Goal: Feedback & Contribution: Contribute content

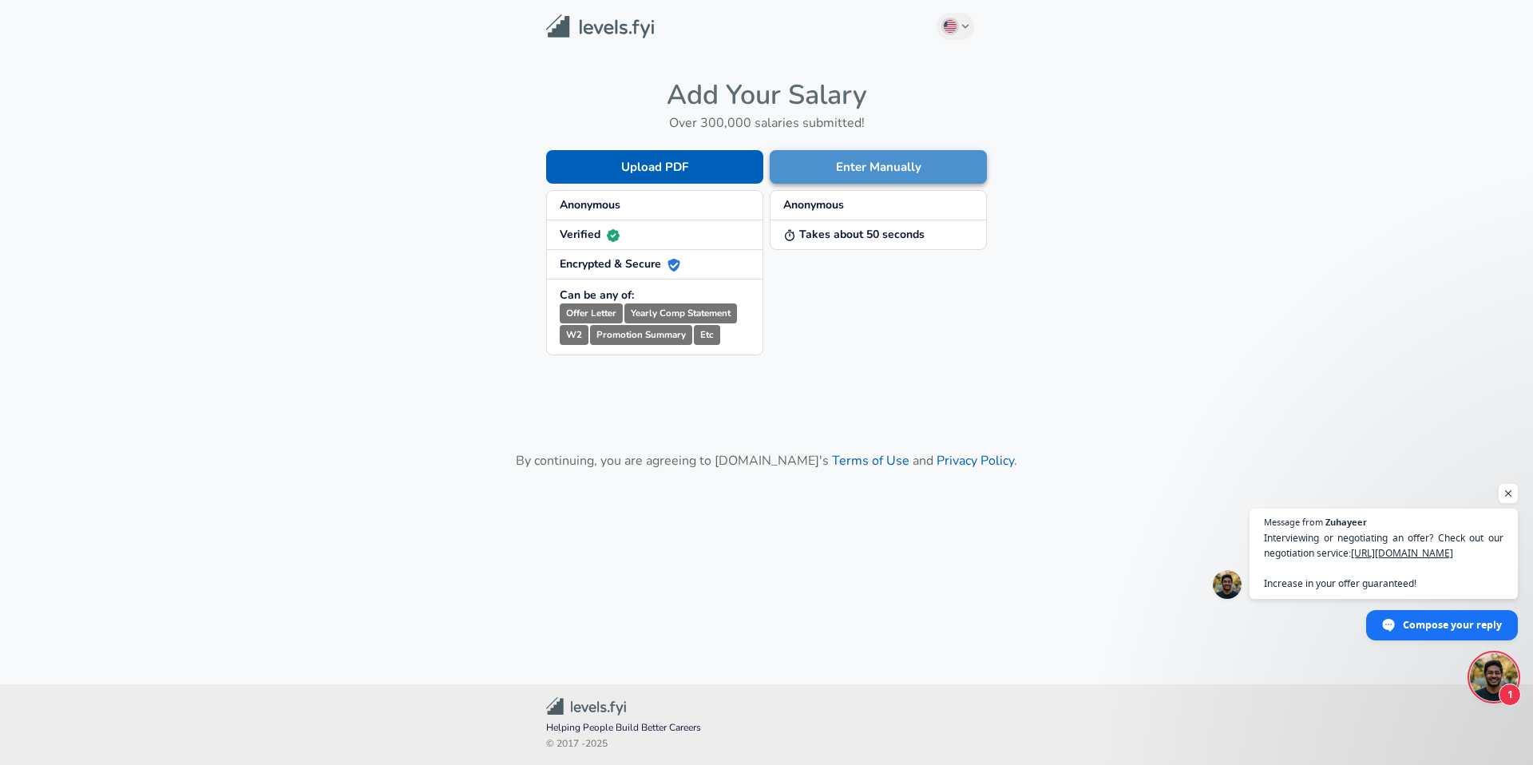
click at [803, 171] on button "Enter Manually" at bounding box center [877, 167] width 217 height 34
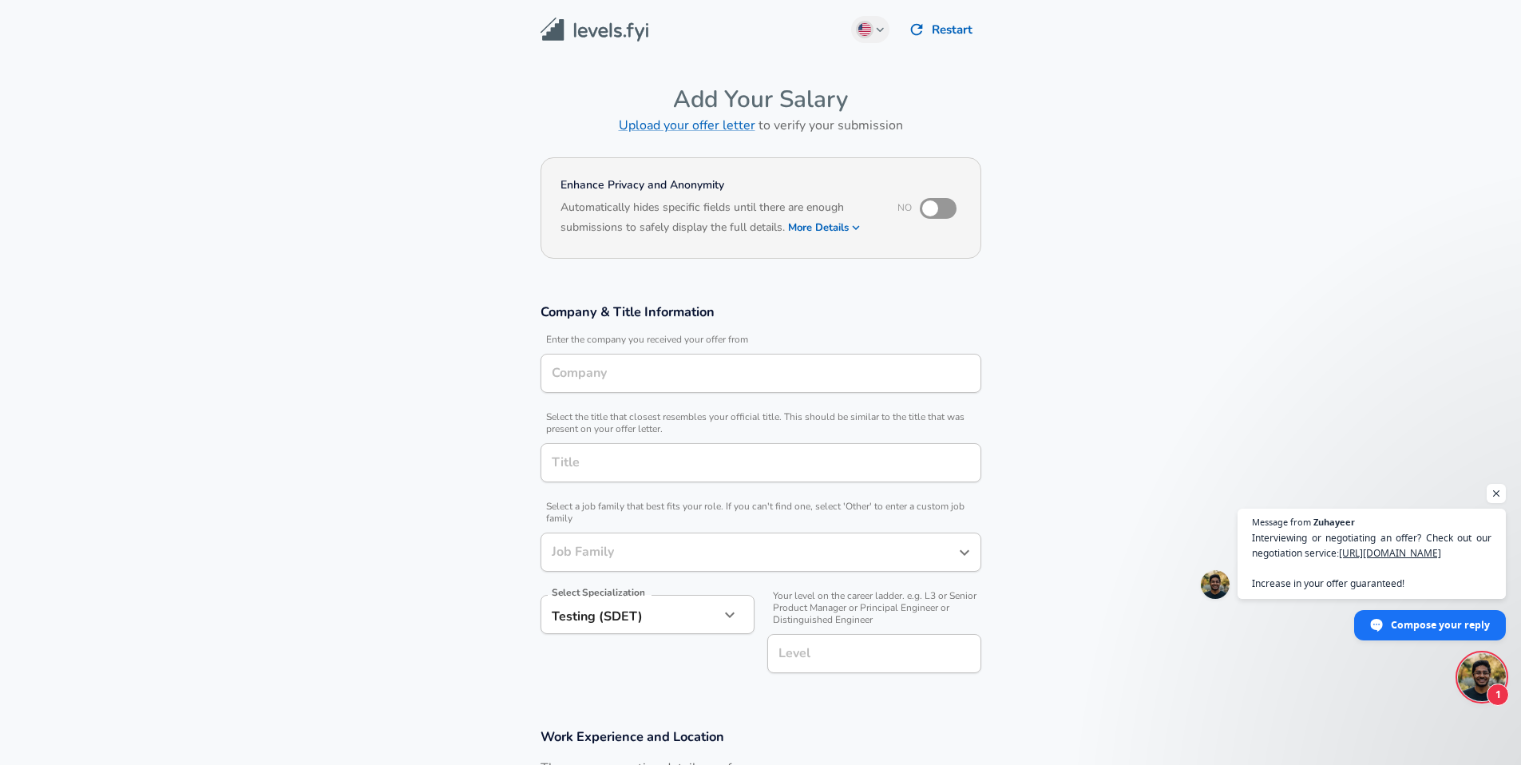
type input "Software Engineer"
type input "Survalent"
type input "Quality Assurance (QA) Software Engineer"
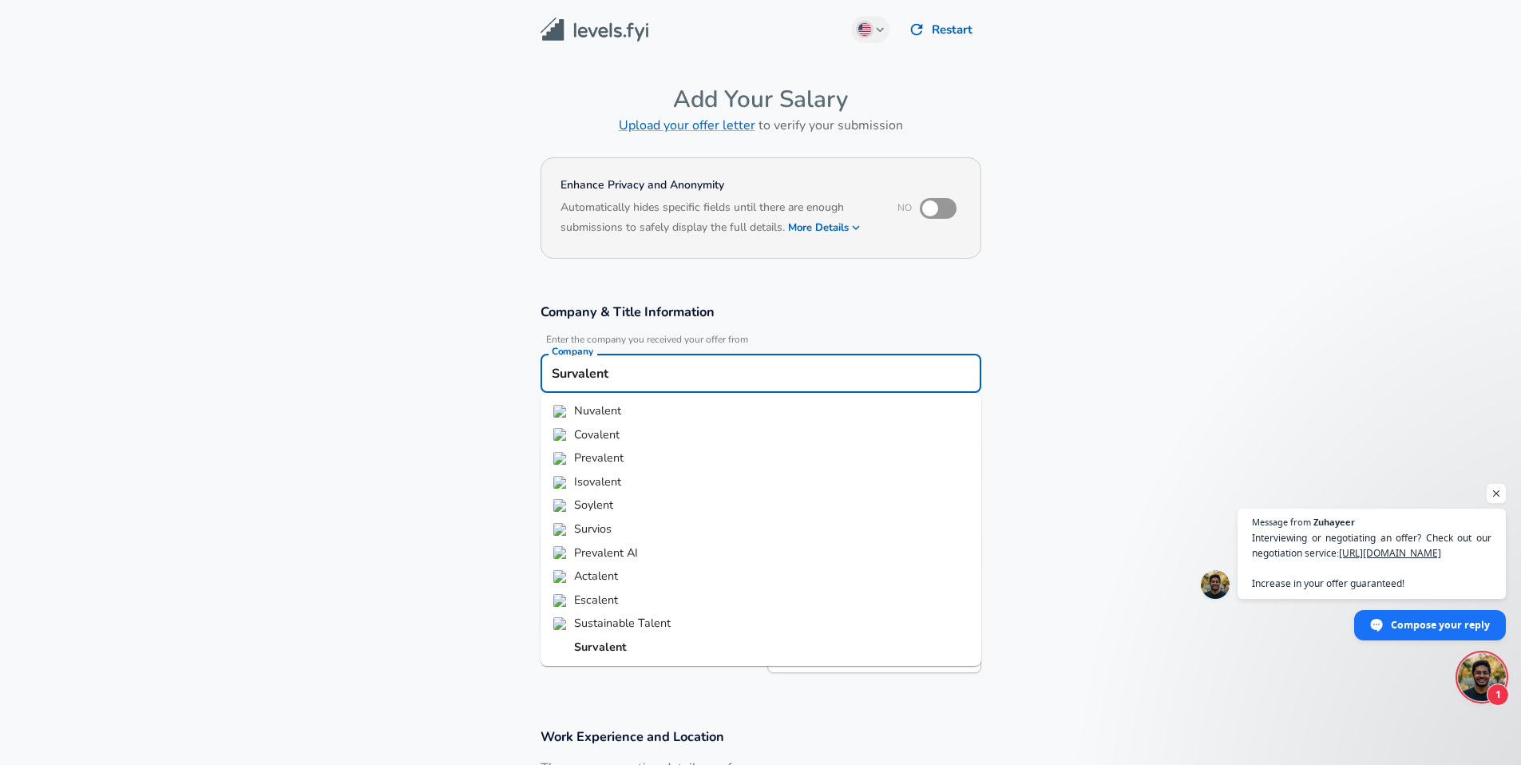
drag, startPoint x: 599, startPoint y: 369, endPoint x: 528, endPoint y: 366, distance: 71.1
click at [528, 366] on div "Company & Title Information Enter the company you received your offer from Comp…" at bounding box center [760, 494] width 479 height 382
drag, startPoint x: 651, startPoint y: 369, endPoint x: 478, endPoint y: 354, distance: 173.0
click at [478, 354] on section "Company & Title Information Enter the company you received your offer from Comp…" at bounding box center [760, 496] width 1521 height 425
click at [464, 346] on section "Company & Title Information Enter the company you received your offer from Comp…" at bounding box center [760, 496] width 1521 height 425
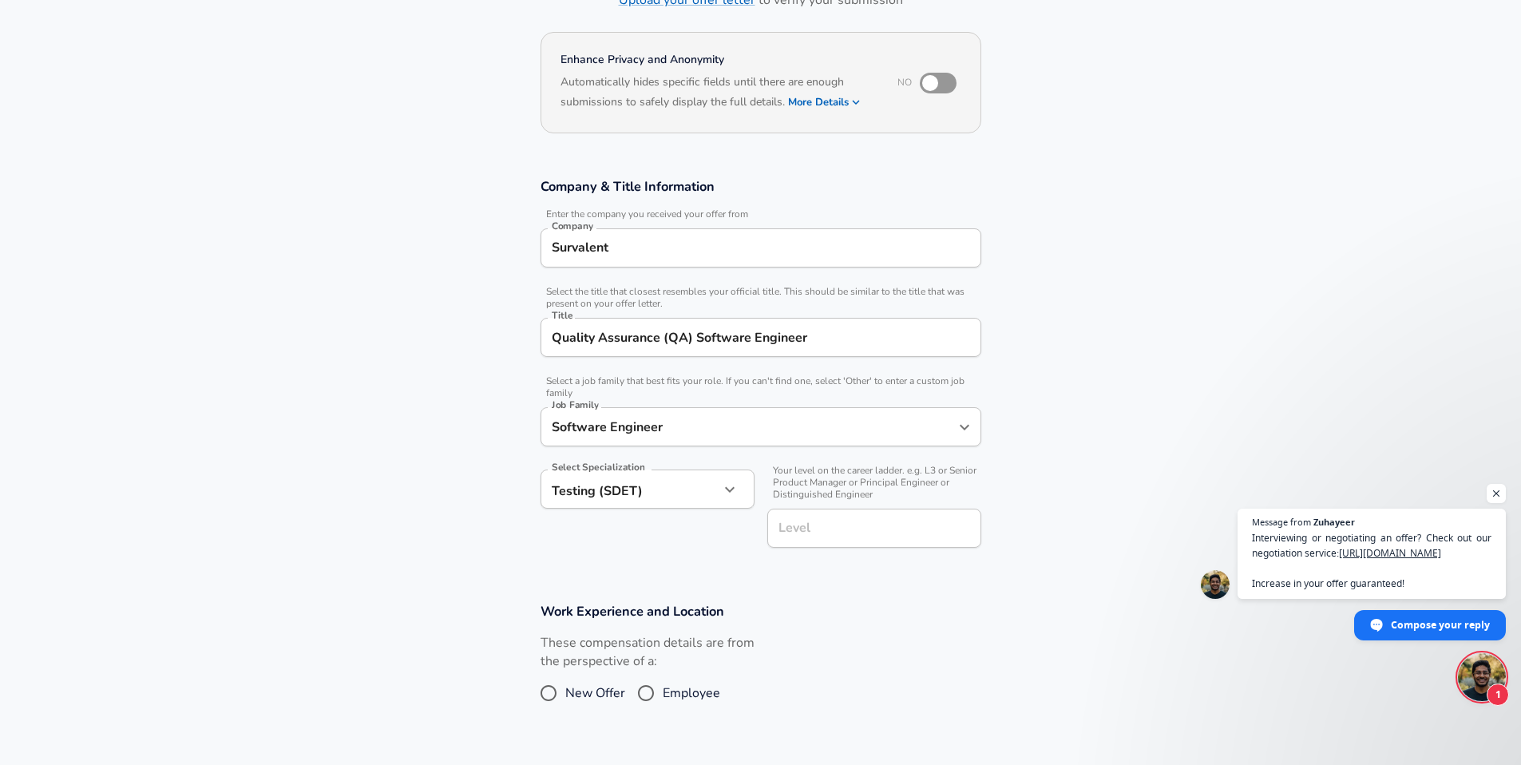
scroll to position [324, 0]
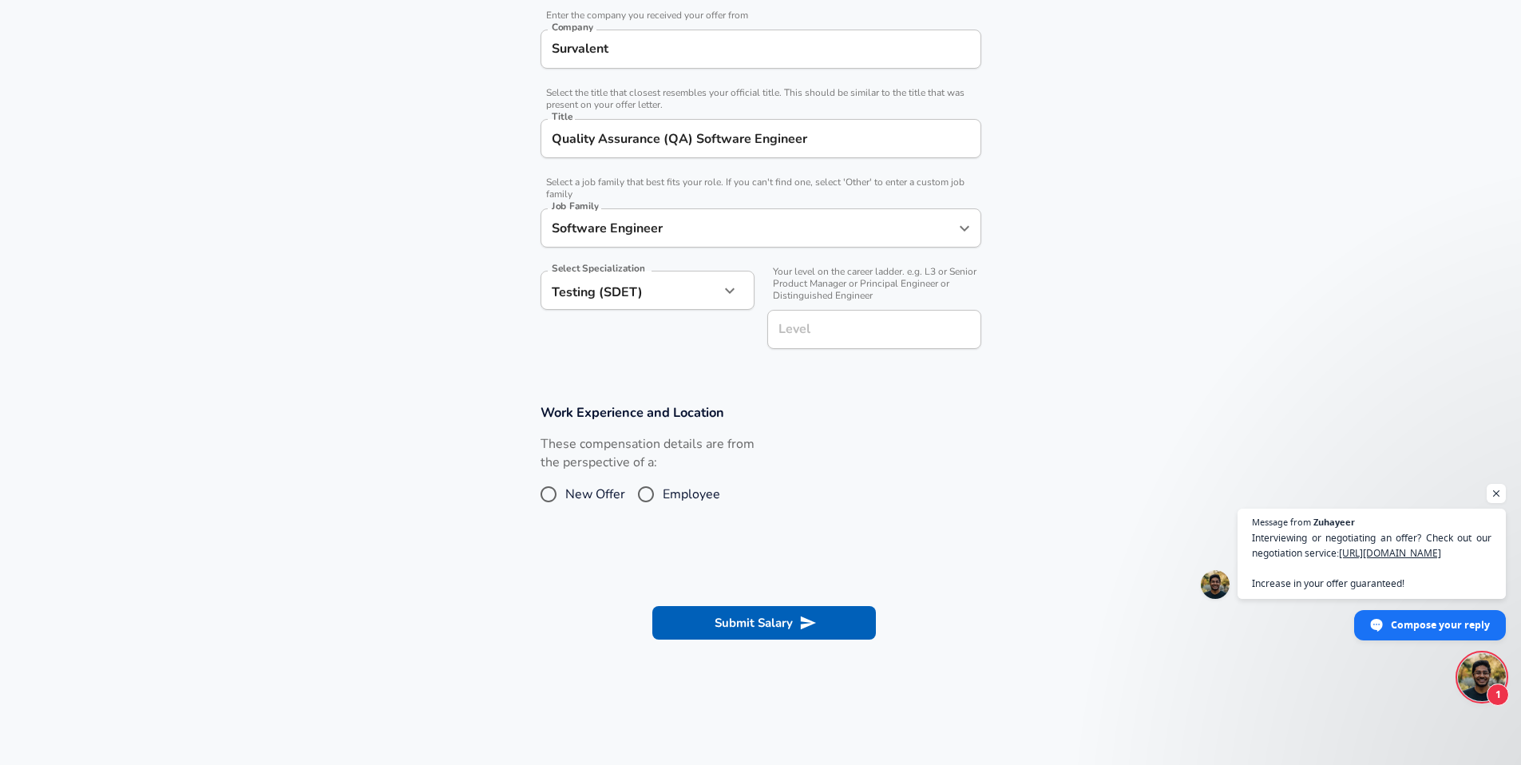
click at [783, 329] on input "Level" at bounding box center [874, 329] width 200 height 25
type input "i"
type input "L0"
click at [640, 500] on input "Employee" at bounding box center [646, 494] width 34 height 26
radio input "true"
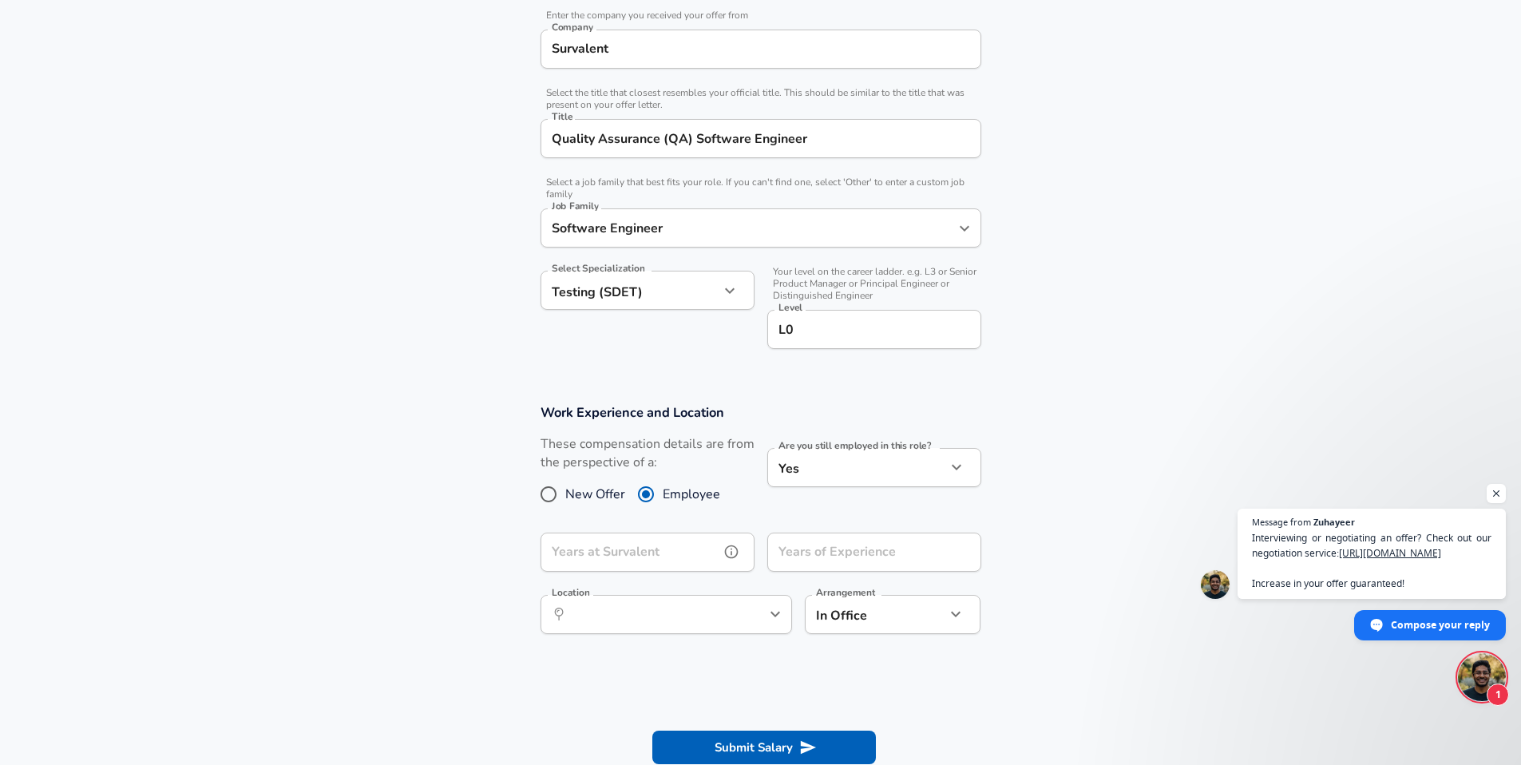
click at [655, 566] on input "Years at Survalent" at bounding box center [629, 551] width 179 height 39
type input "0"
click at [798, 546] on div "Years of Experience Years of Experience" at bounding box center [874, 553] width 214 height 43
type input "1"
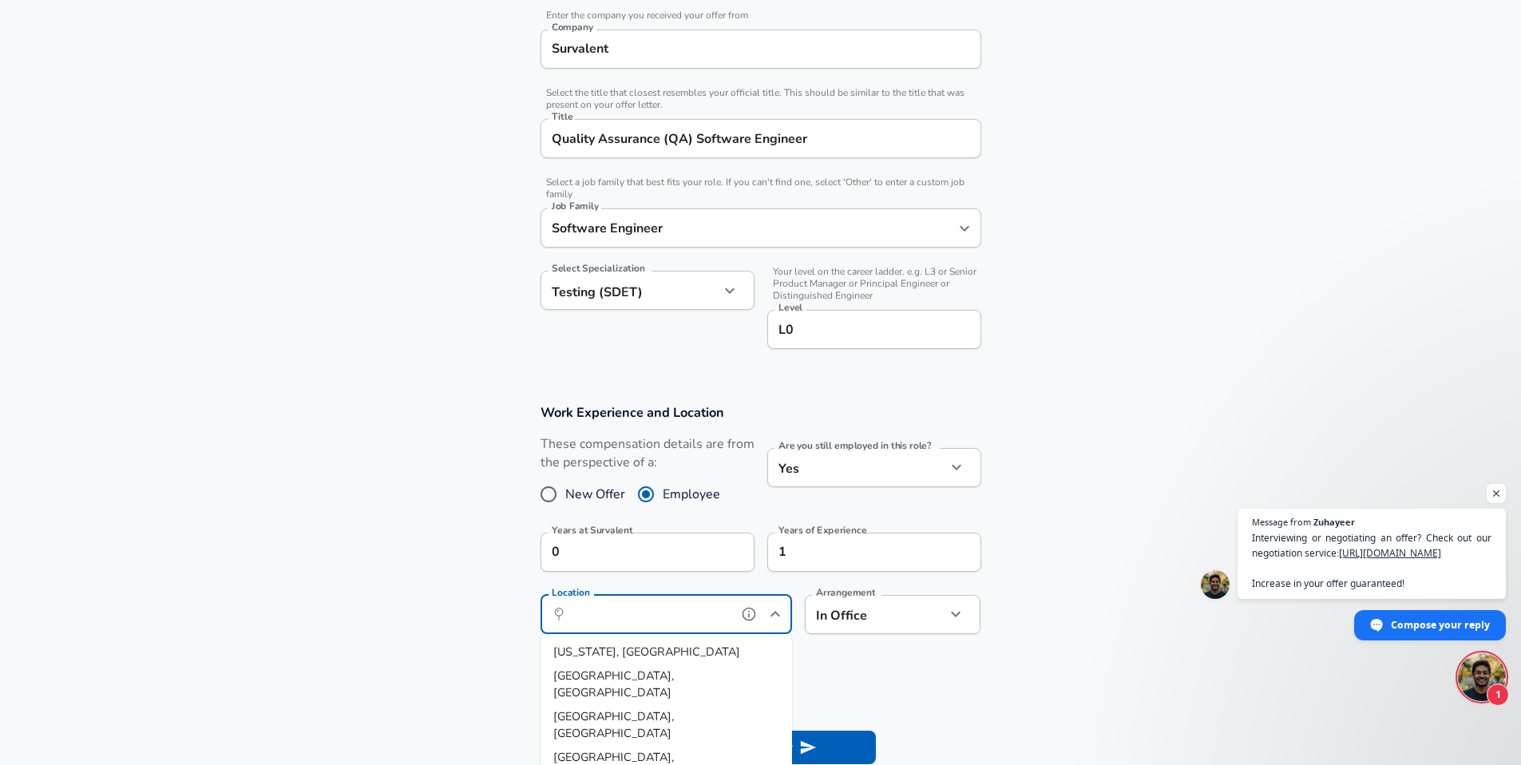
click at [726, 608] on input "Location" at bounding box center [649, 614] width 164 height 25
click at [616, 643] on span ", [GEOGRAPHIC_DATA], [GEOGRAPHIC_DATA]" at bounding box center [615, 668] width 125 height 50
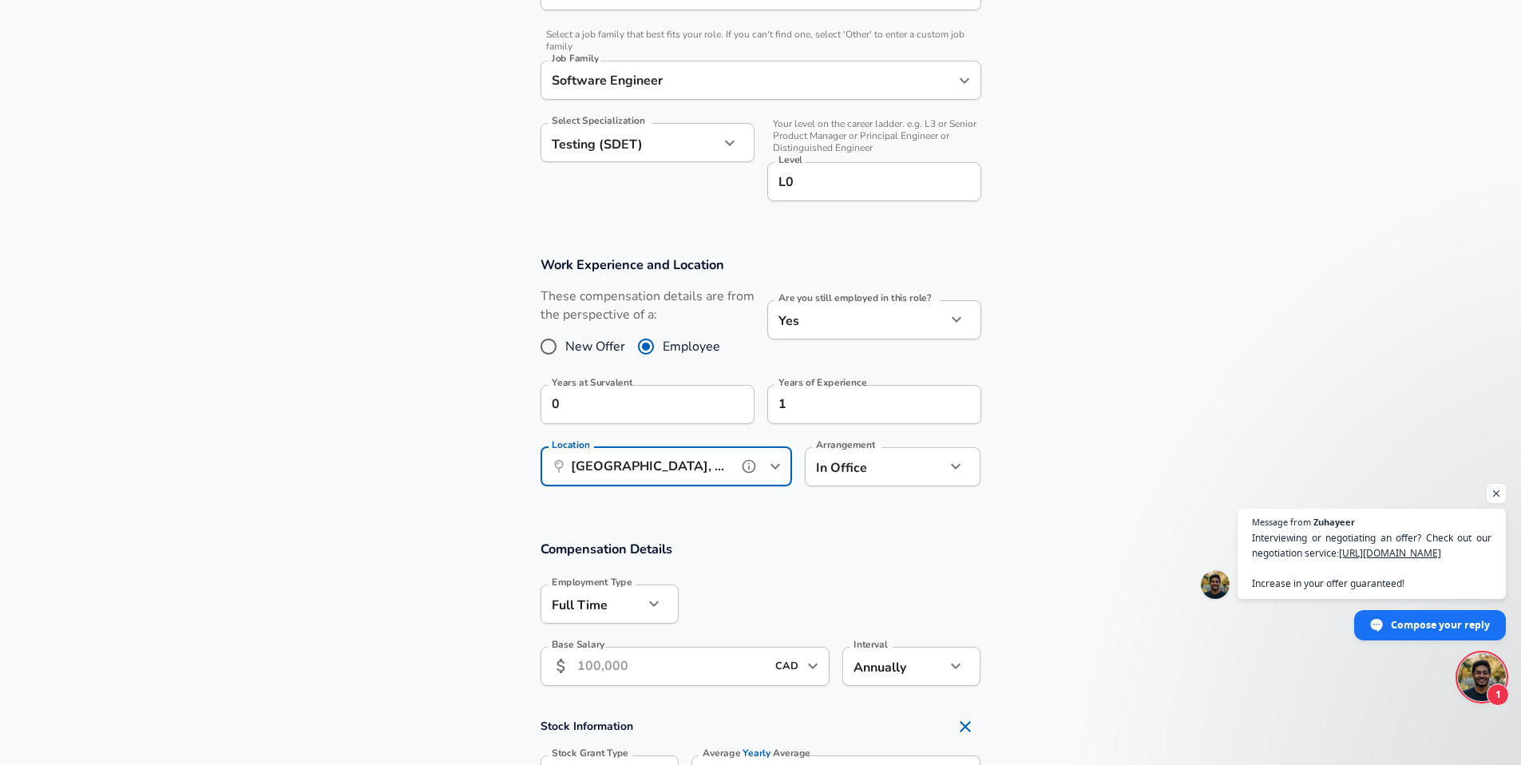
scroll to position [475, 0]
type input "[GEOGRAPHIC_DATA], [GEOGRAPHIC_DATA], [GEOGRAPHIC_DATA]"
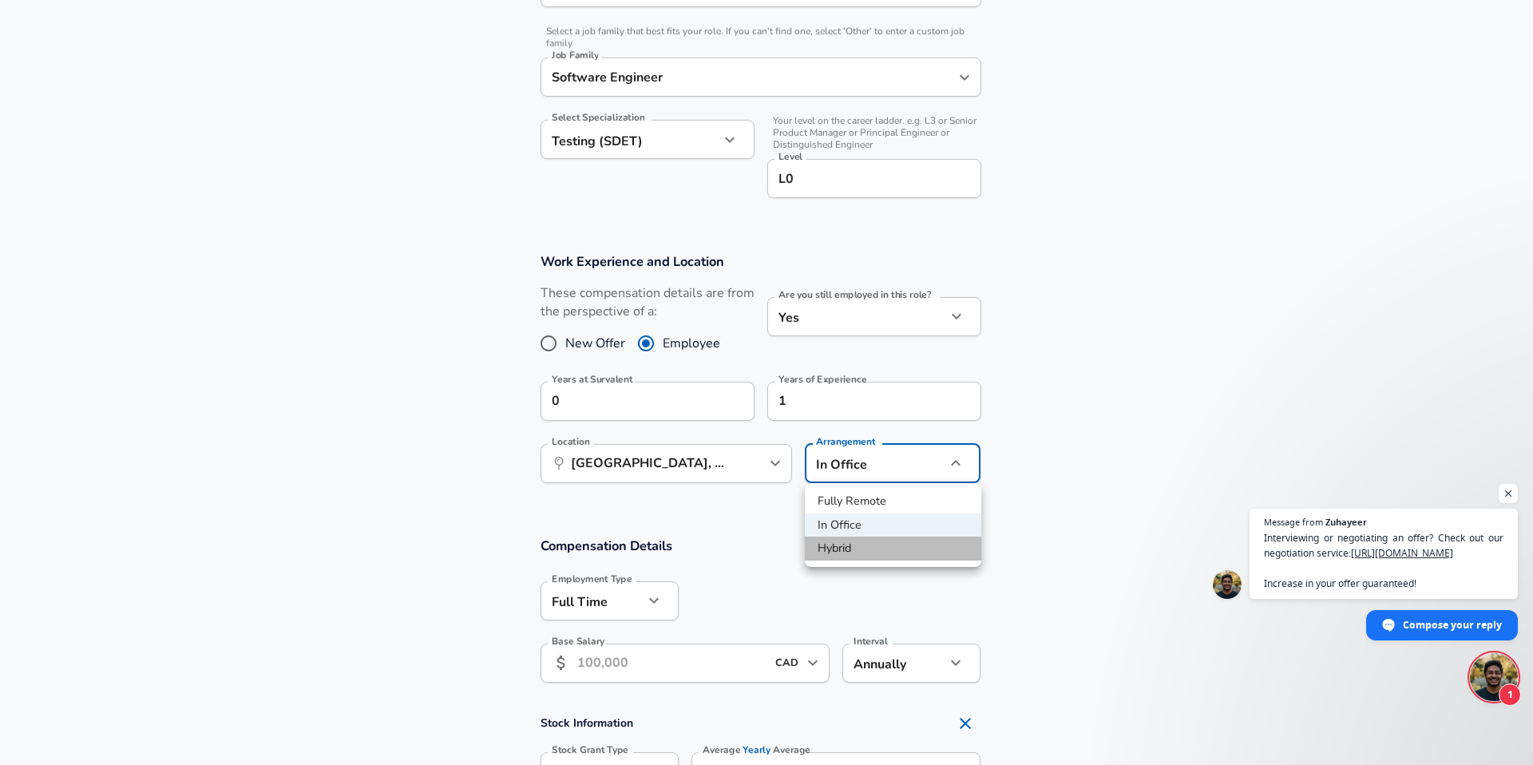
click at [839, 540] on li "Hybrid" at bounding box center [893, 548] width 176 height 24
type input "hybrid"
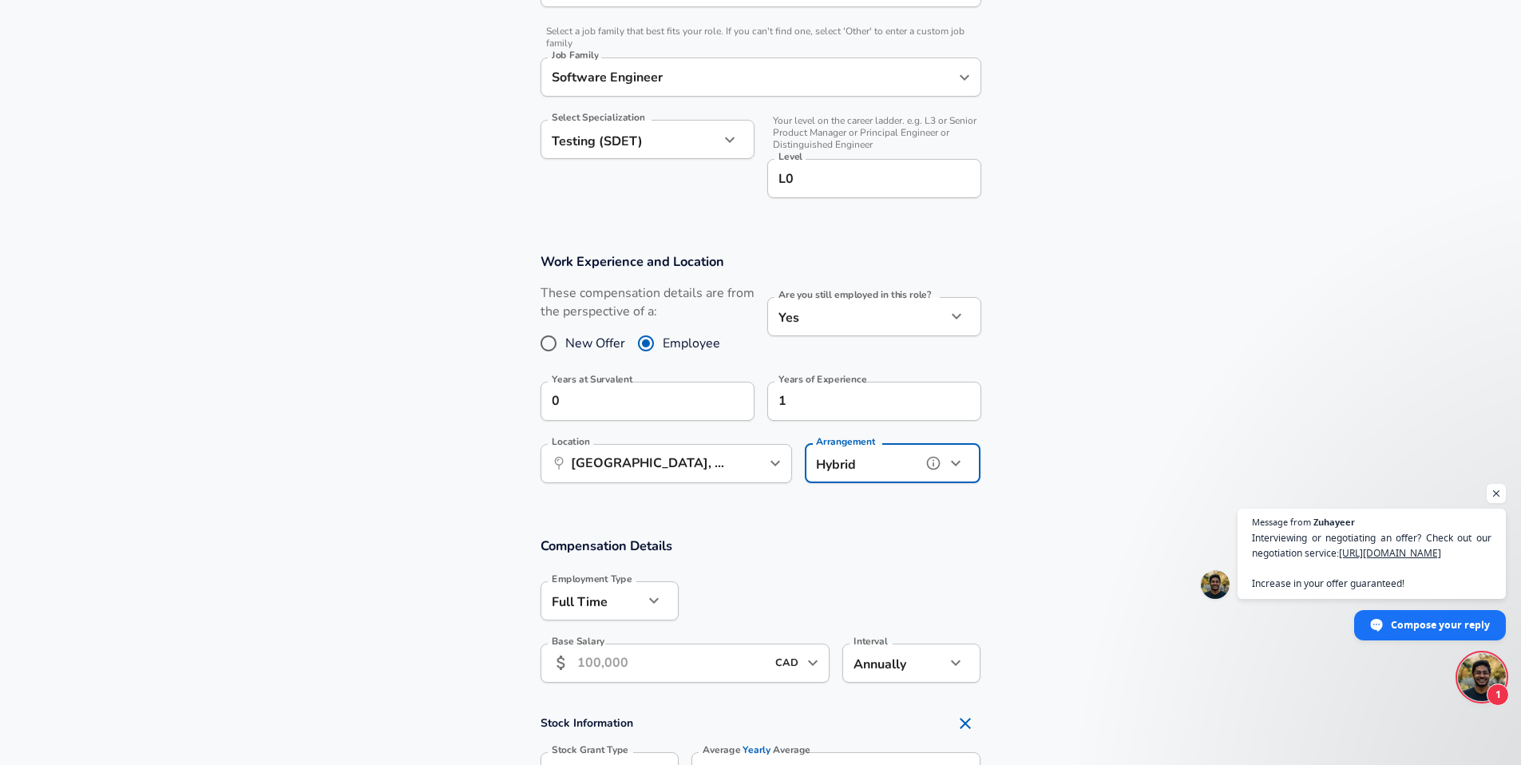
scroll to position [625, 0]
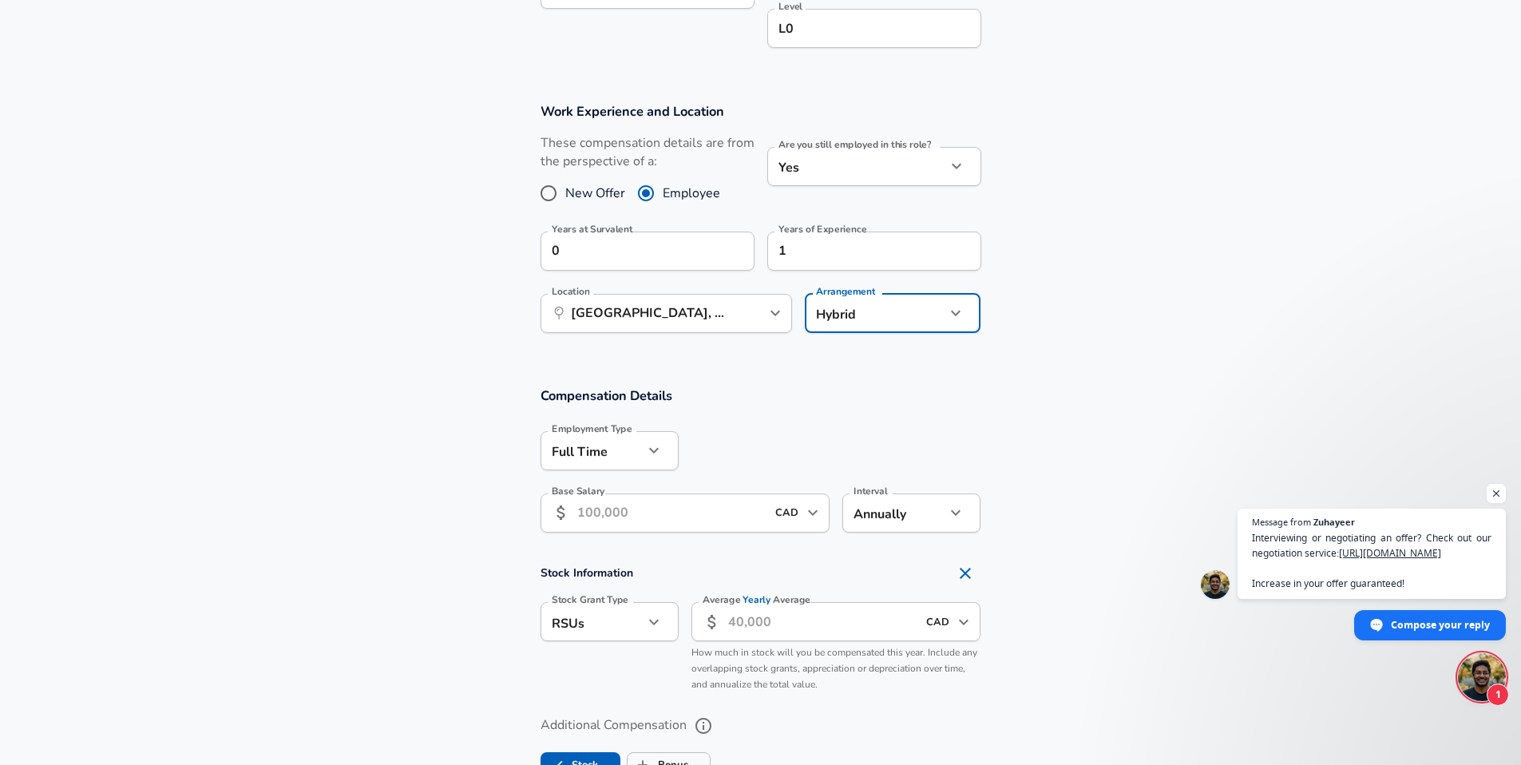
click at [658, 518] on input "Base Salary" at bounding box center [671, 512] width 189 height 39
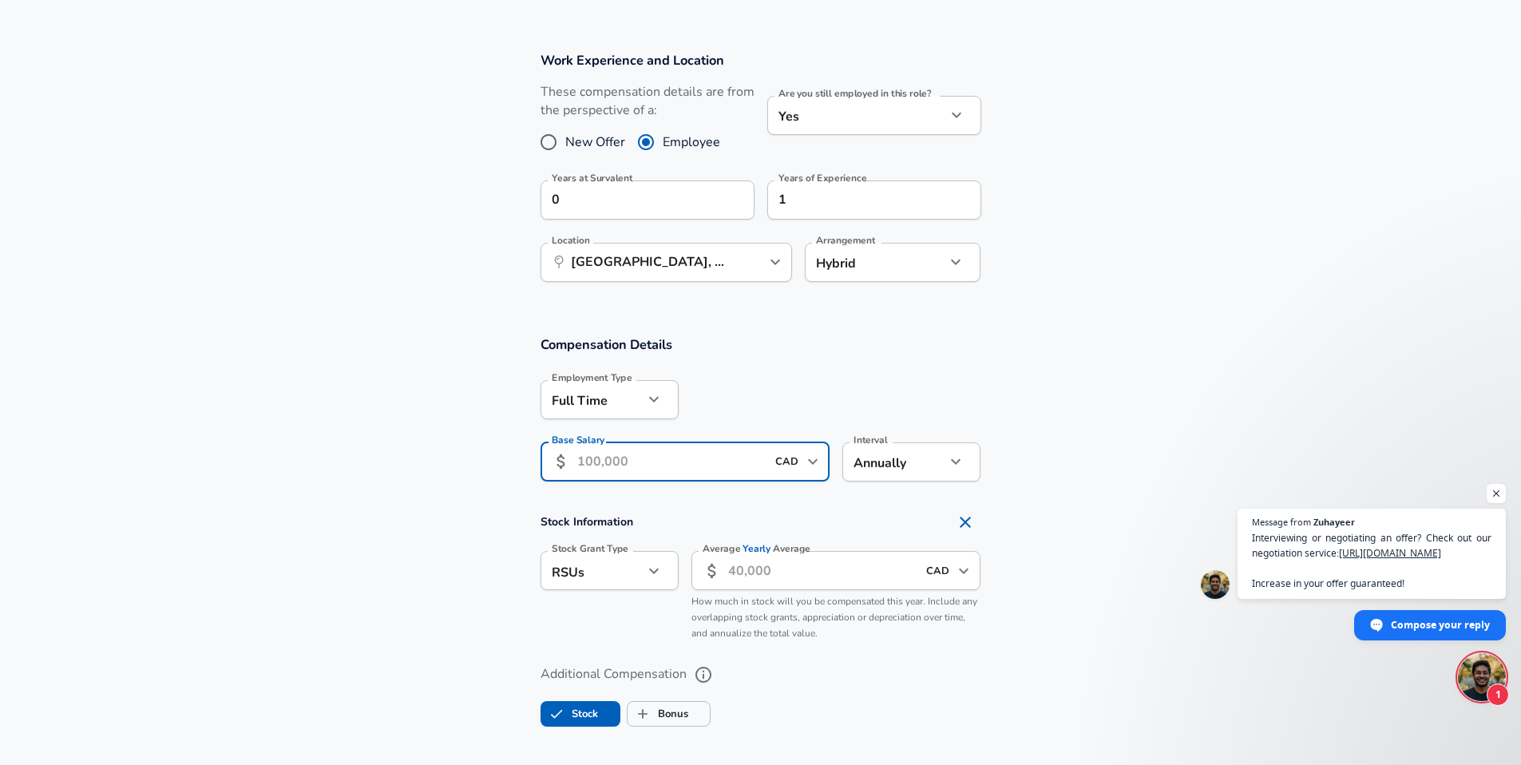
scroll to position [784, 0]
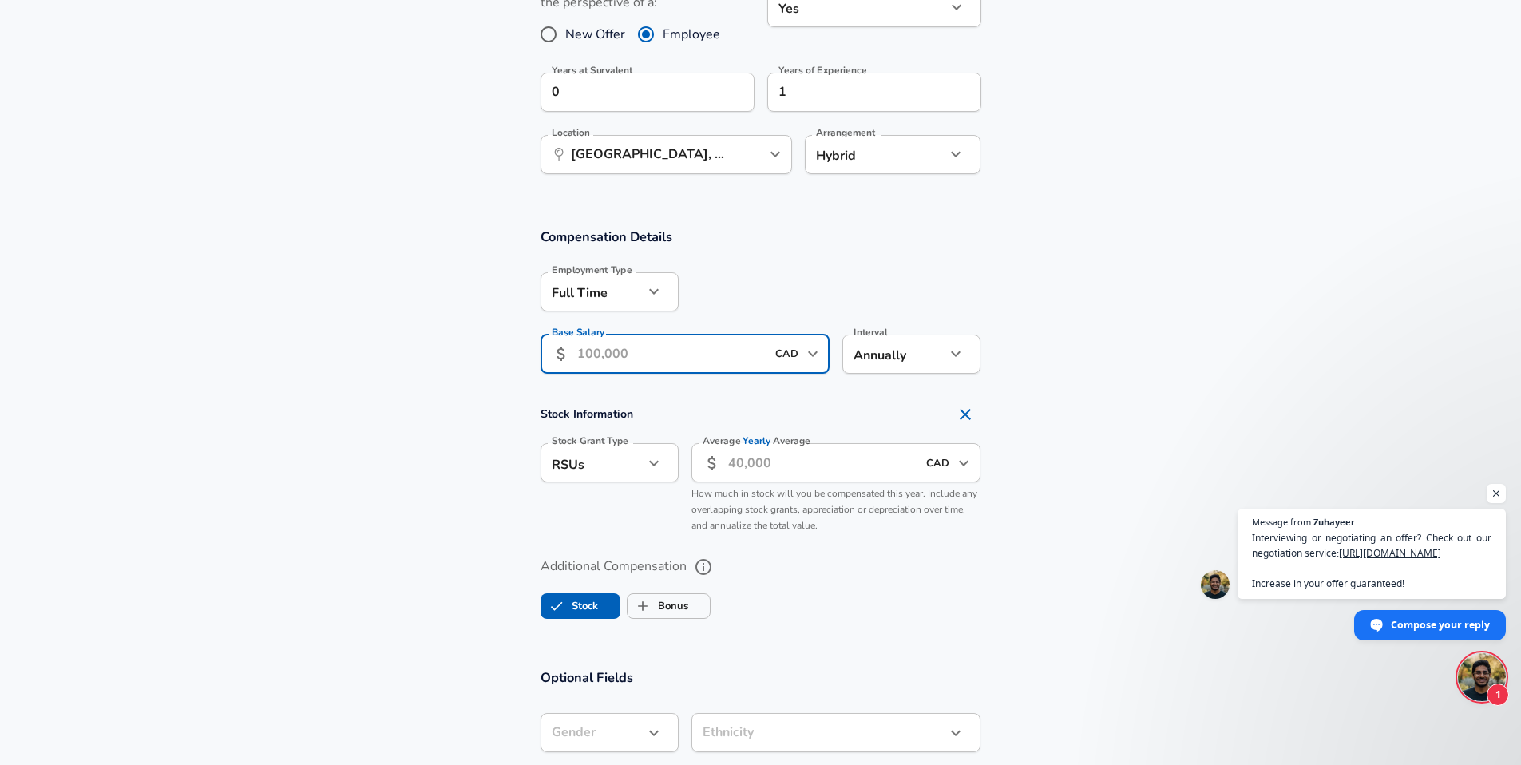
click at [788, 358] on input "CAD" at bounding box center [786, 354] width 32 height 25
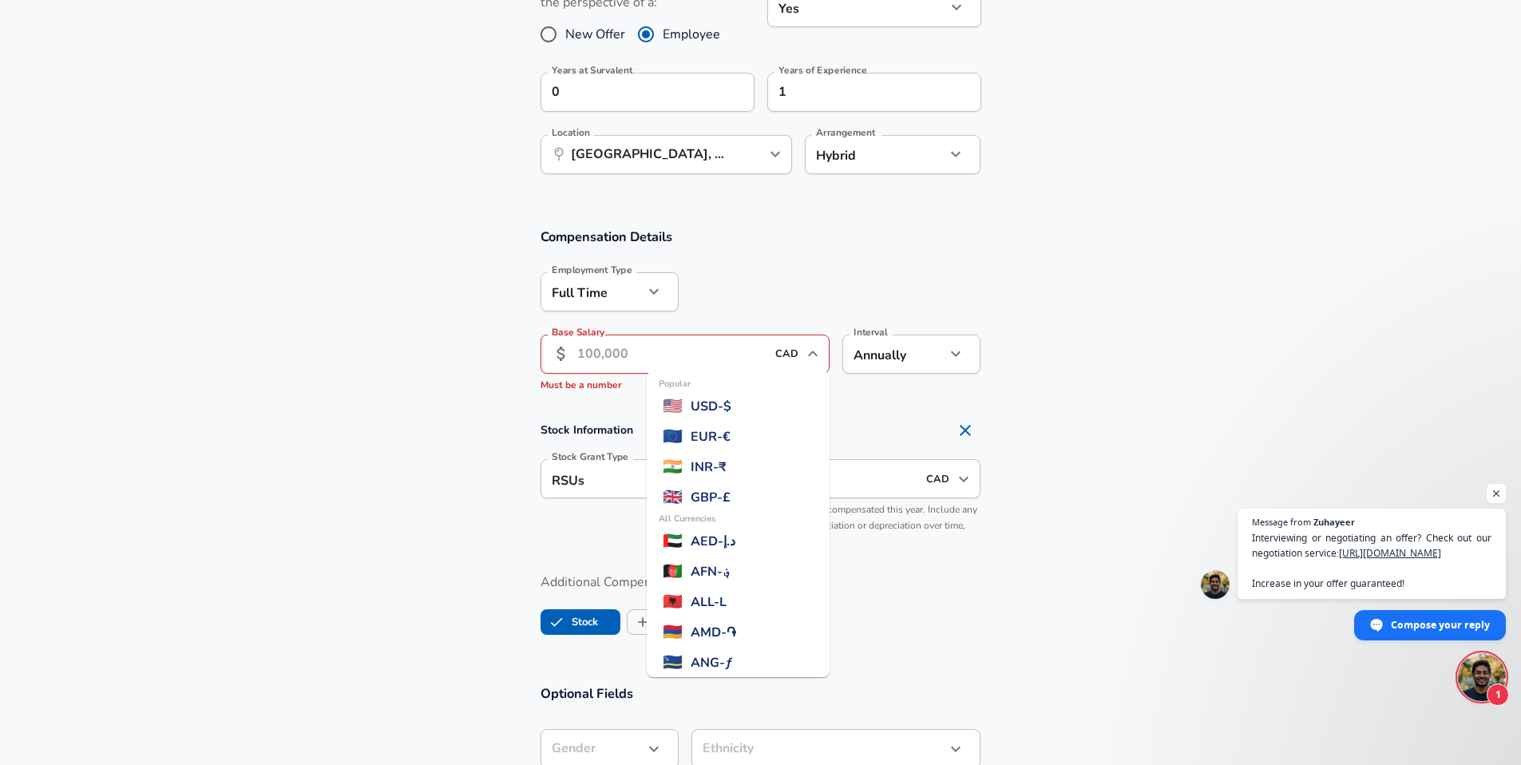
scroll to position [668, 0]
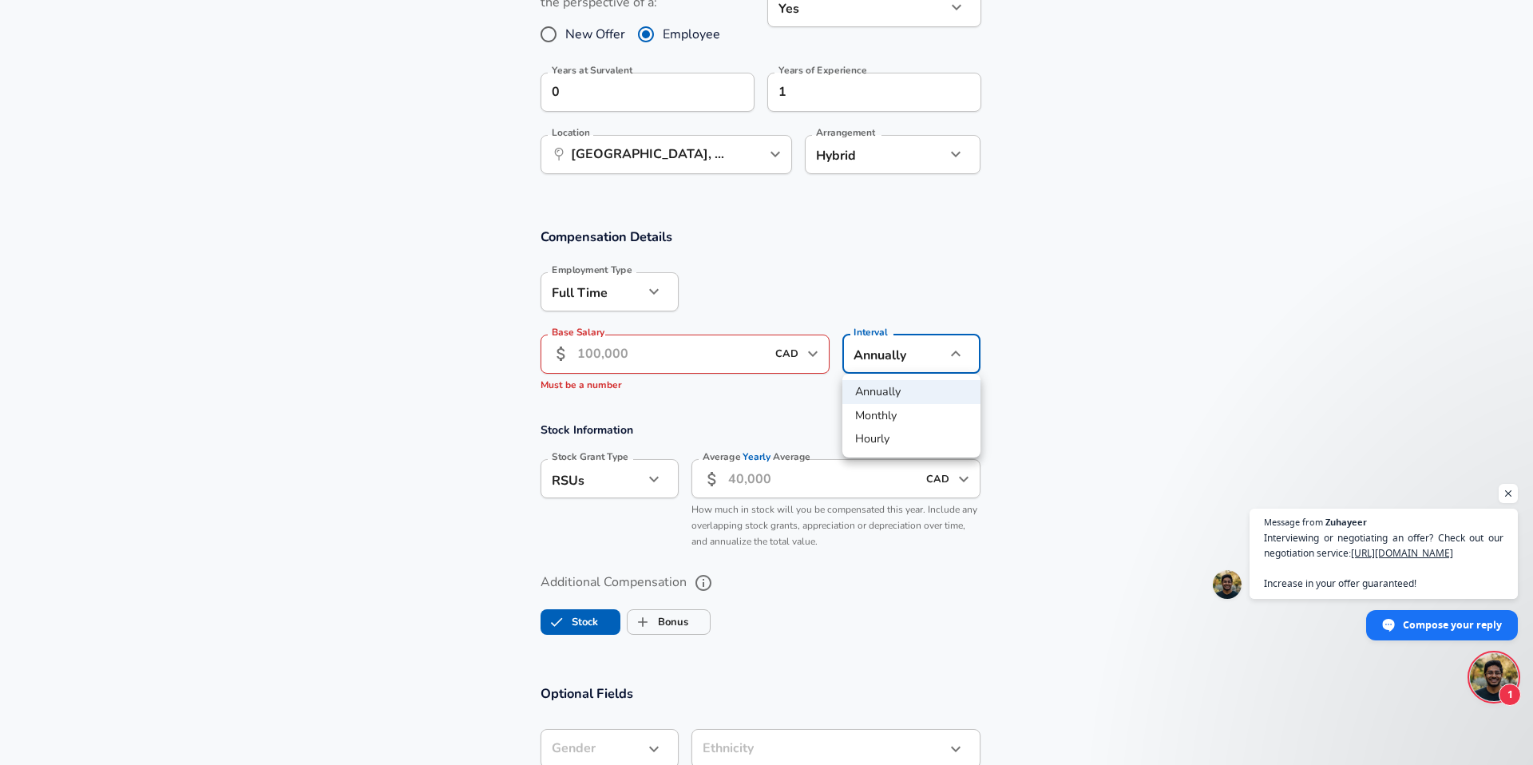
click at [878, 440] on li "Hourly" at bounding box center [911, 439] width 138 height 24
type input "hourly"
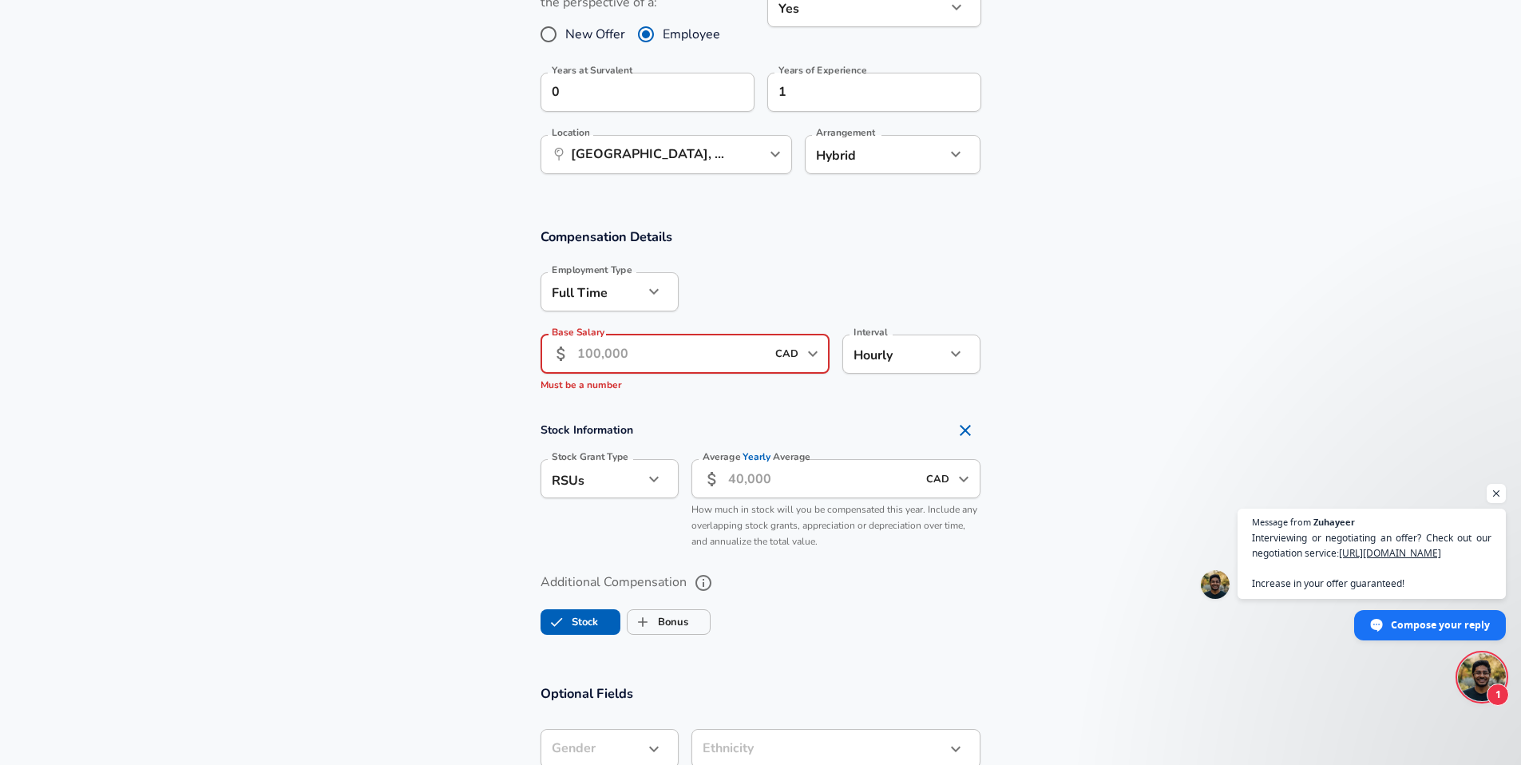
click at [667, 356] on input "Base Salary" at bounding box center [671, 353] width 189 height 39
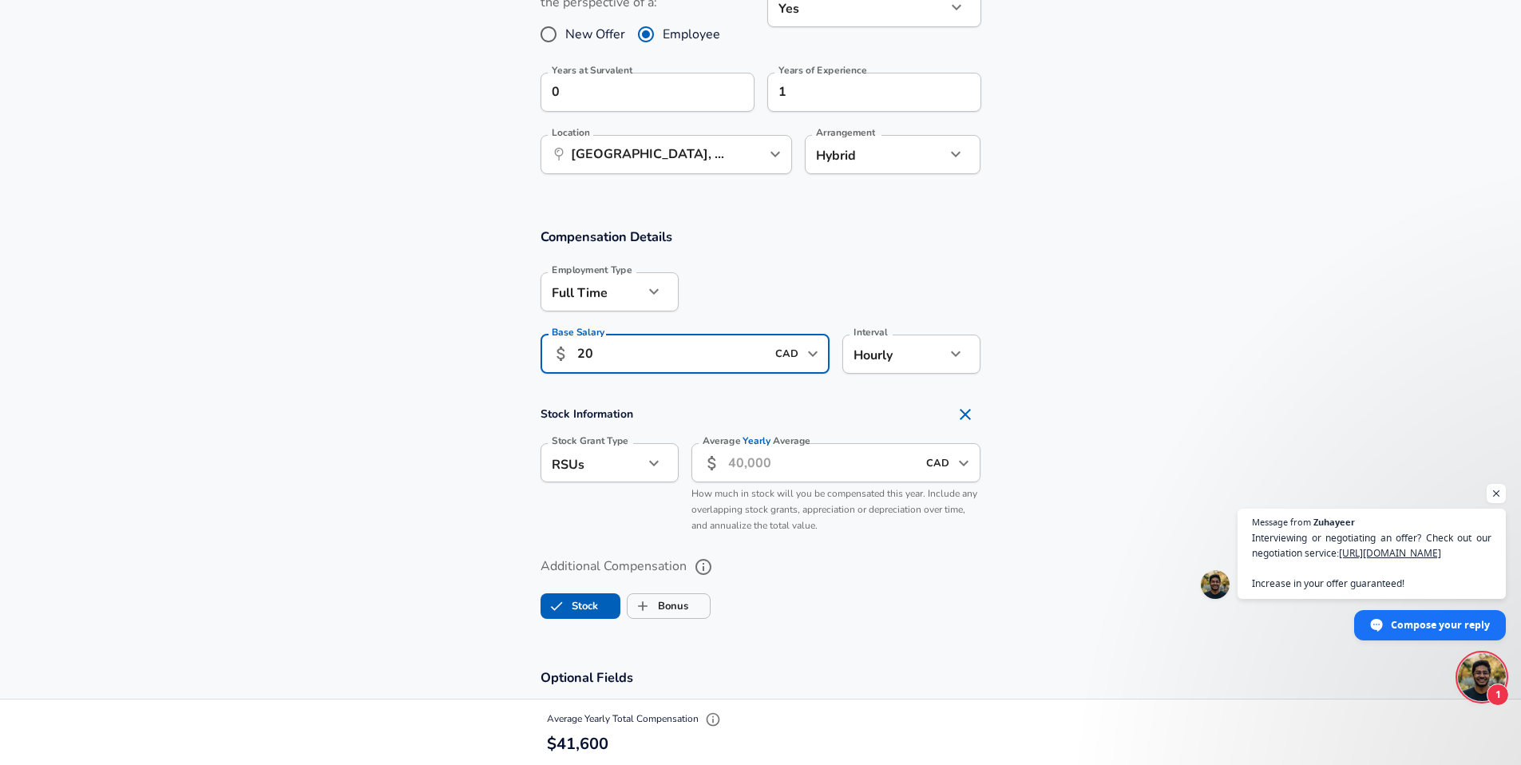
type input "20"
click at [802, 466] on input "Average Yearly Average" at bounding box center [822, 462] width 189 height 39
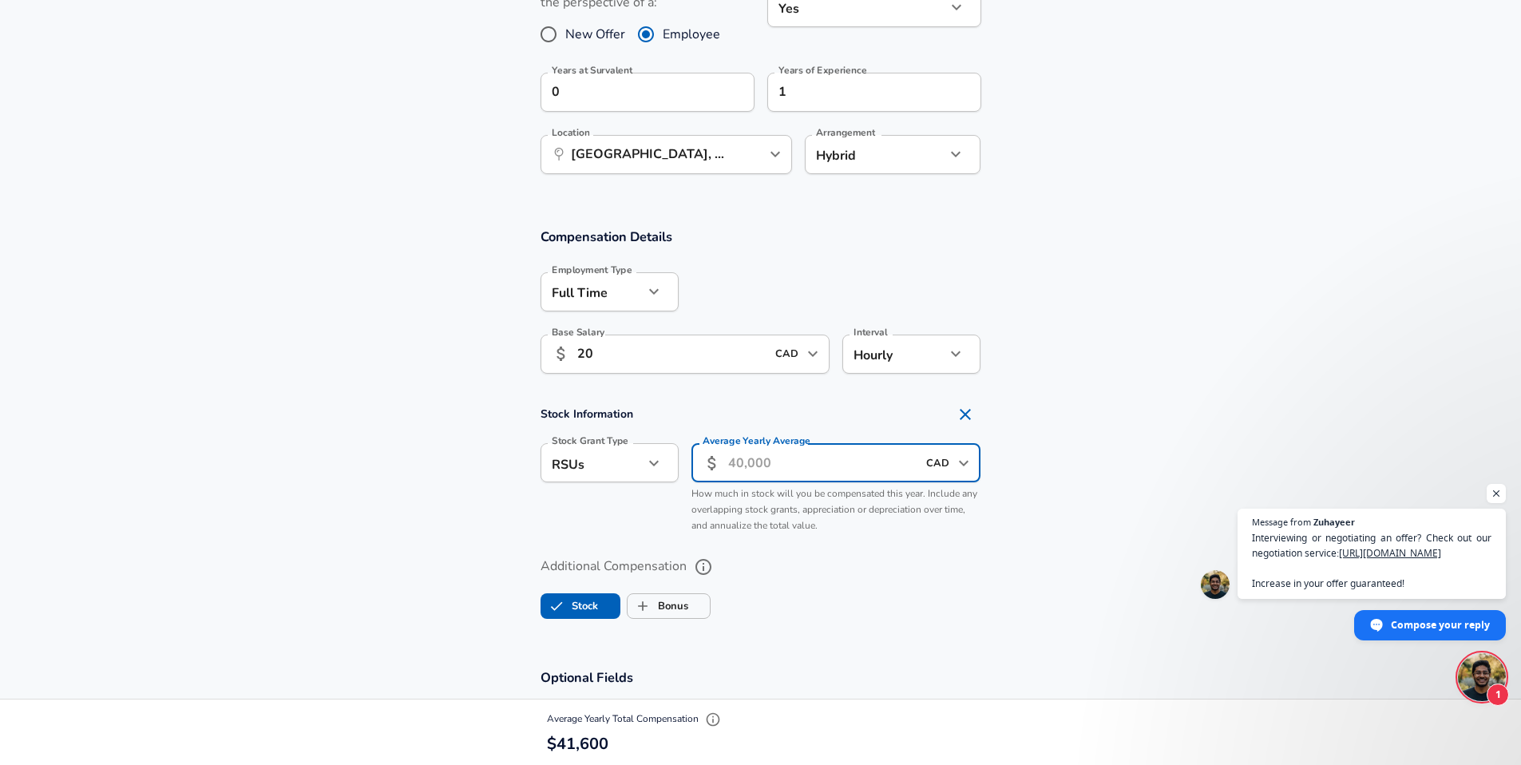
click at [941, 467] on input "CAD" at bounding box center [937, 462] width 32 height 25
click at [756, 458] on input "Average Yearly Average" at bounding box center [822, 462] width 189 height 39
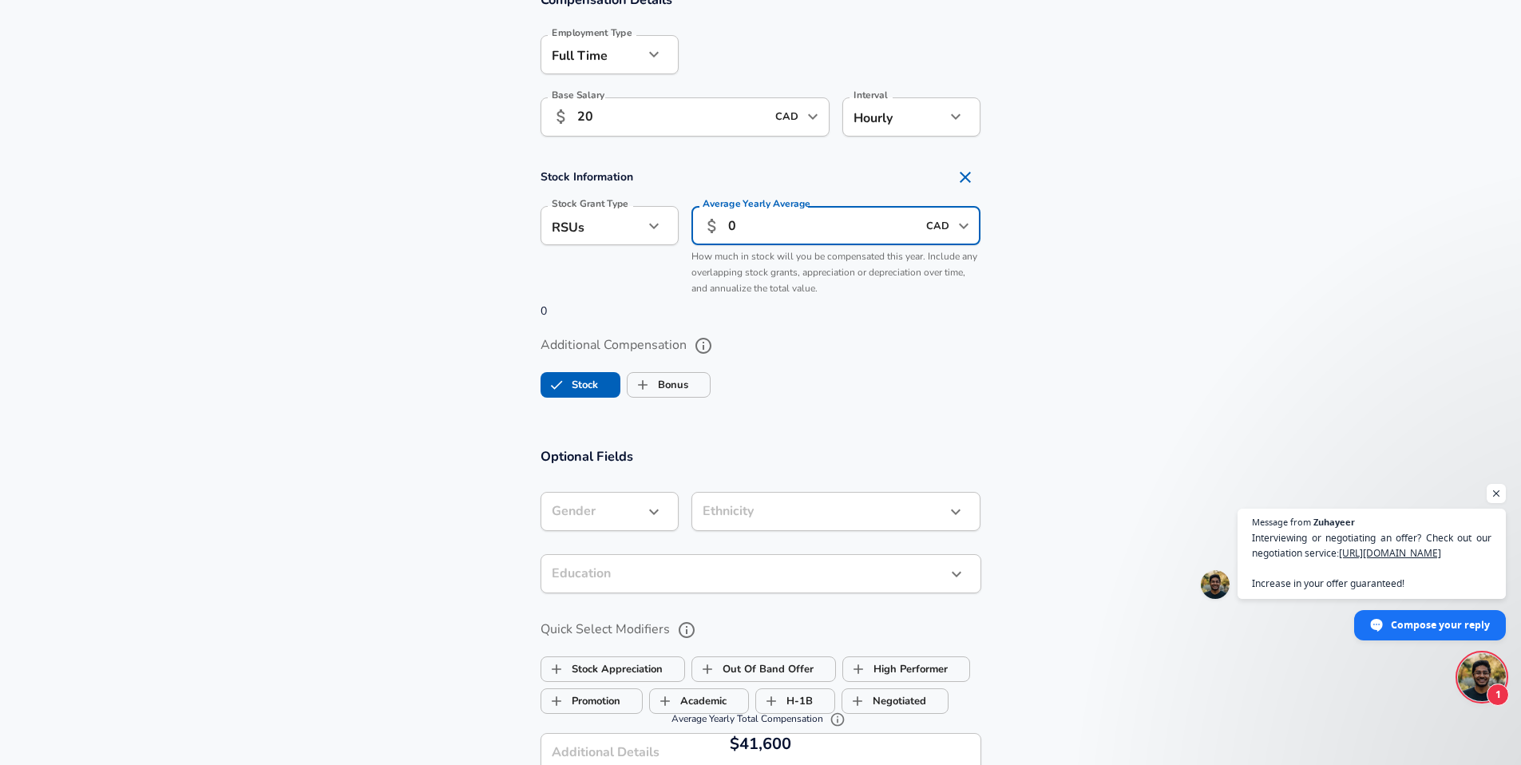
scroll to position [1236, 0]
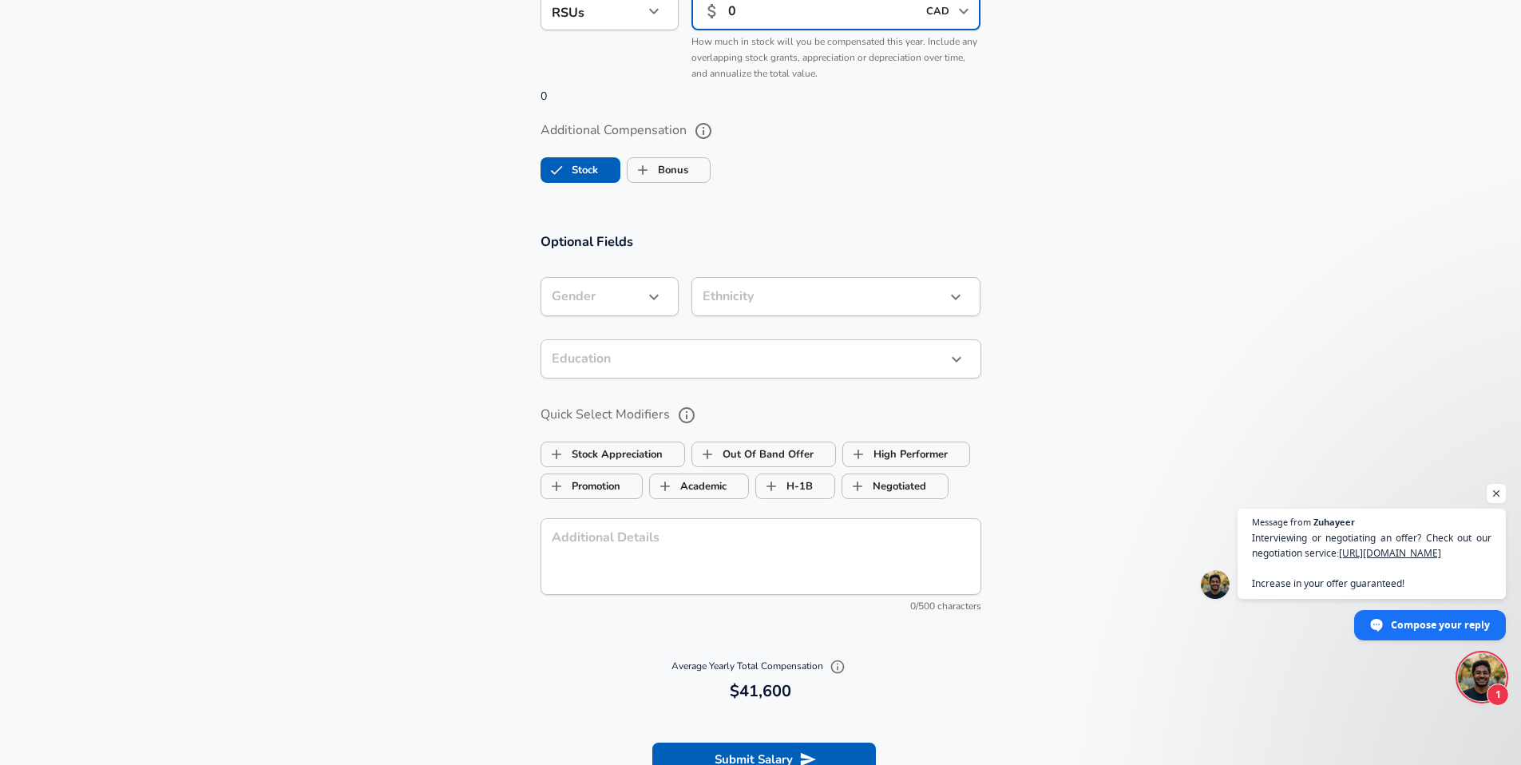
type input "0"
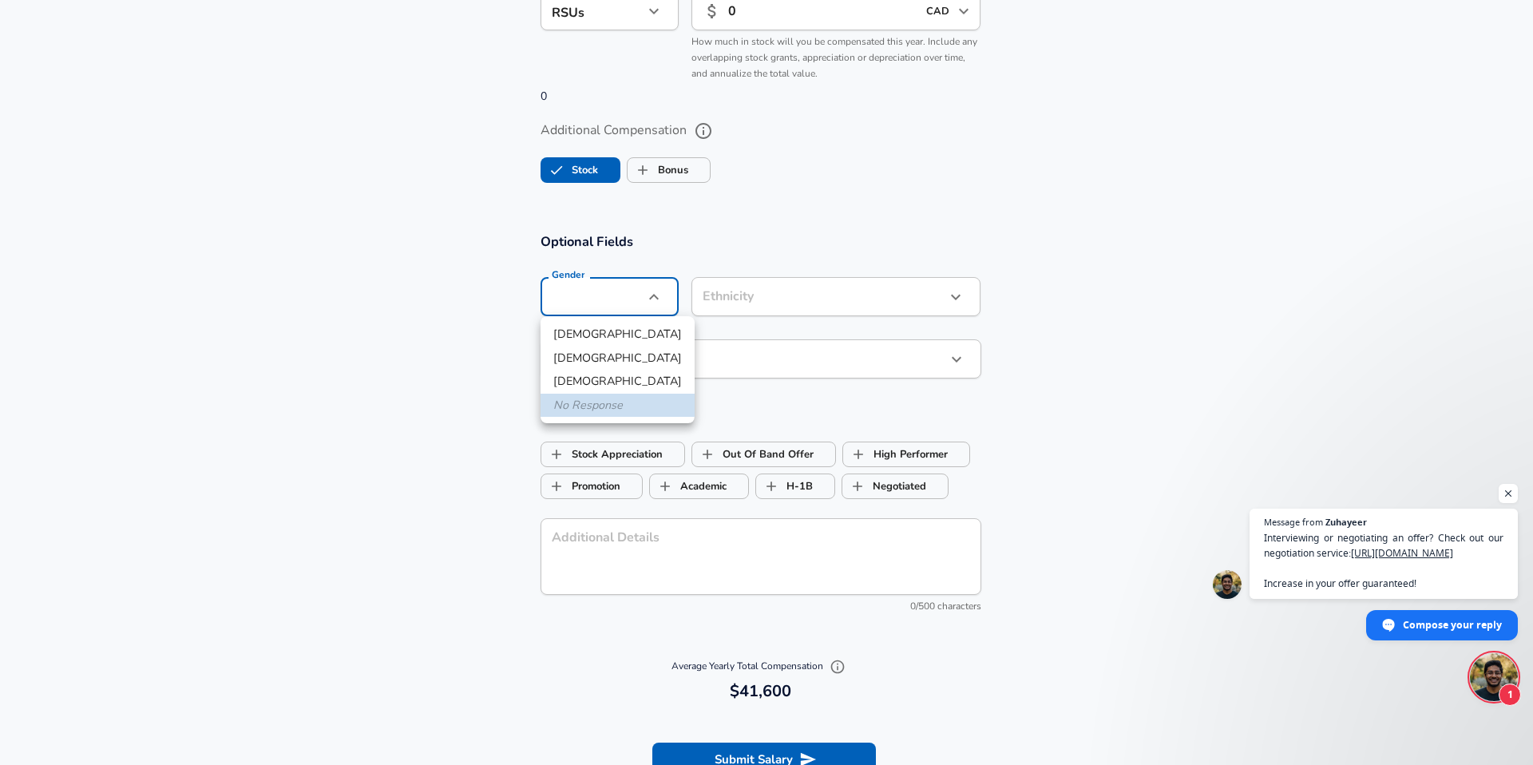
click at [374, 247] on div at bounding box center [766, 382] width 1533 height 765
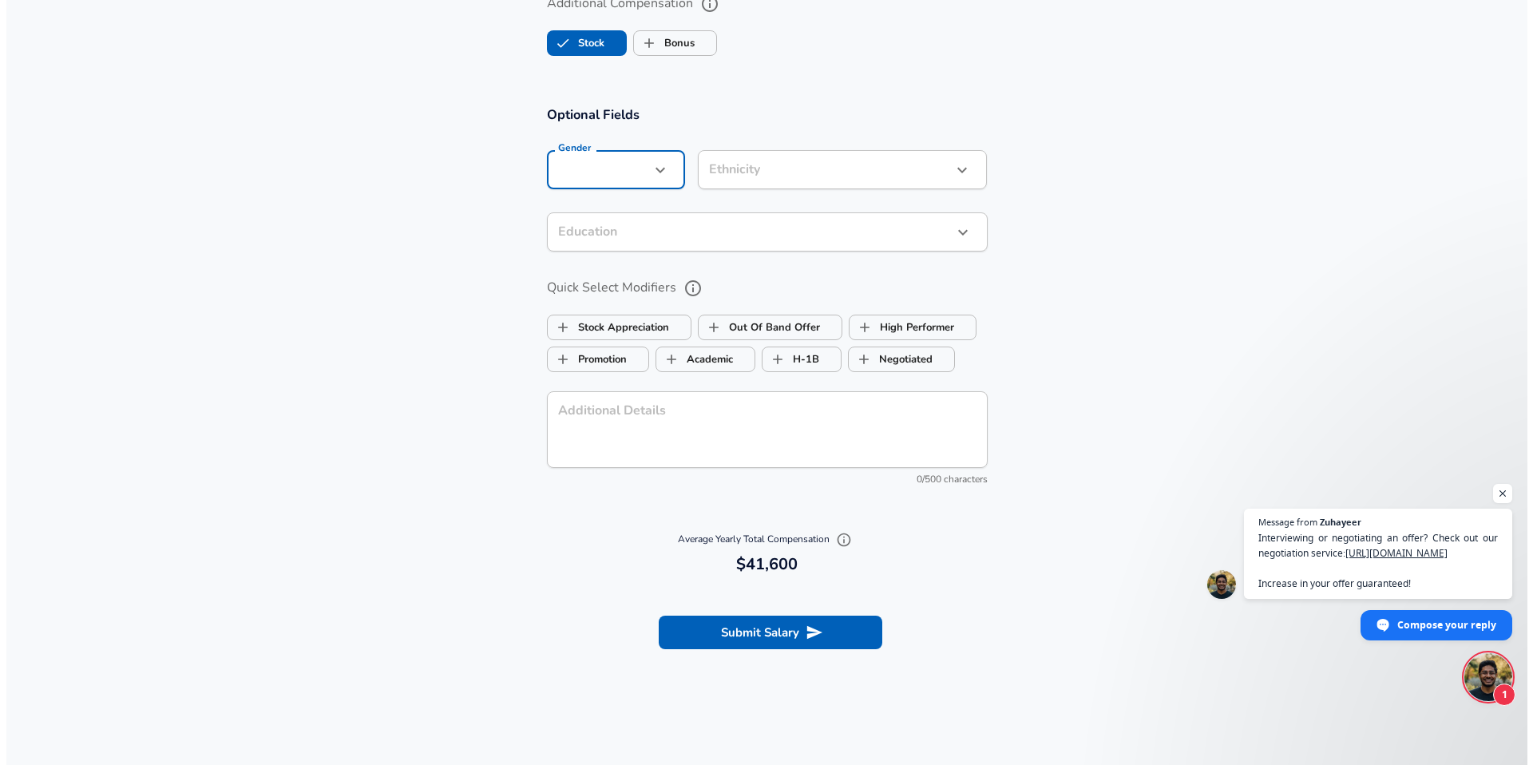
scroll to position [1371, 0]
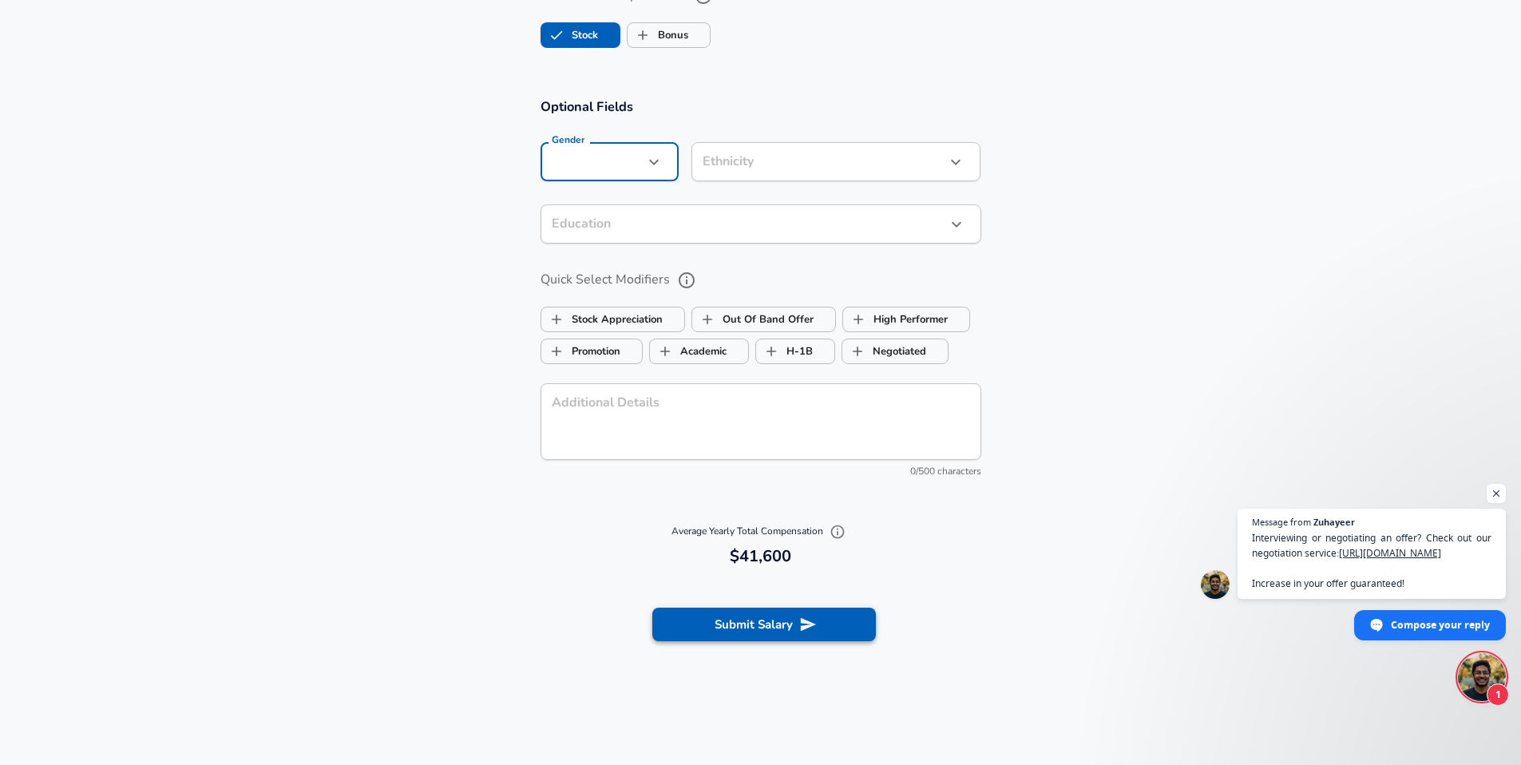
click at [739, 617] on button "Submit Salary" at bounding box center [764, 624] width 224 height 34
